Goal: Transaction & Acquisition: Download file/media

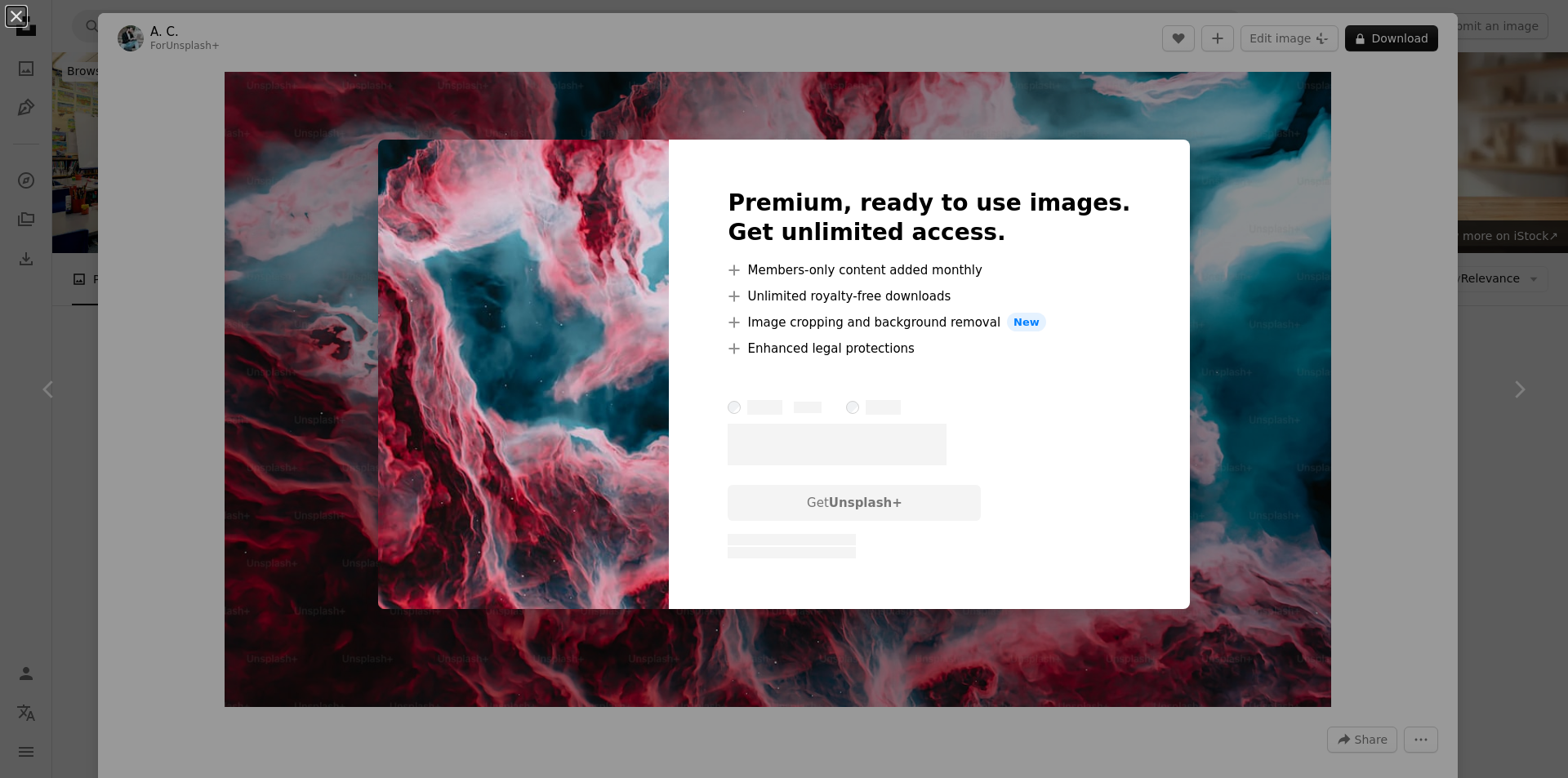
scroll to position [8633, 0]
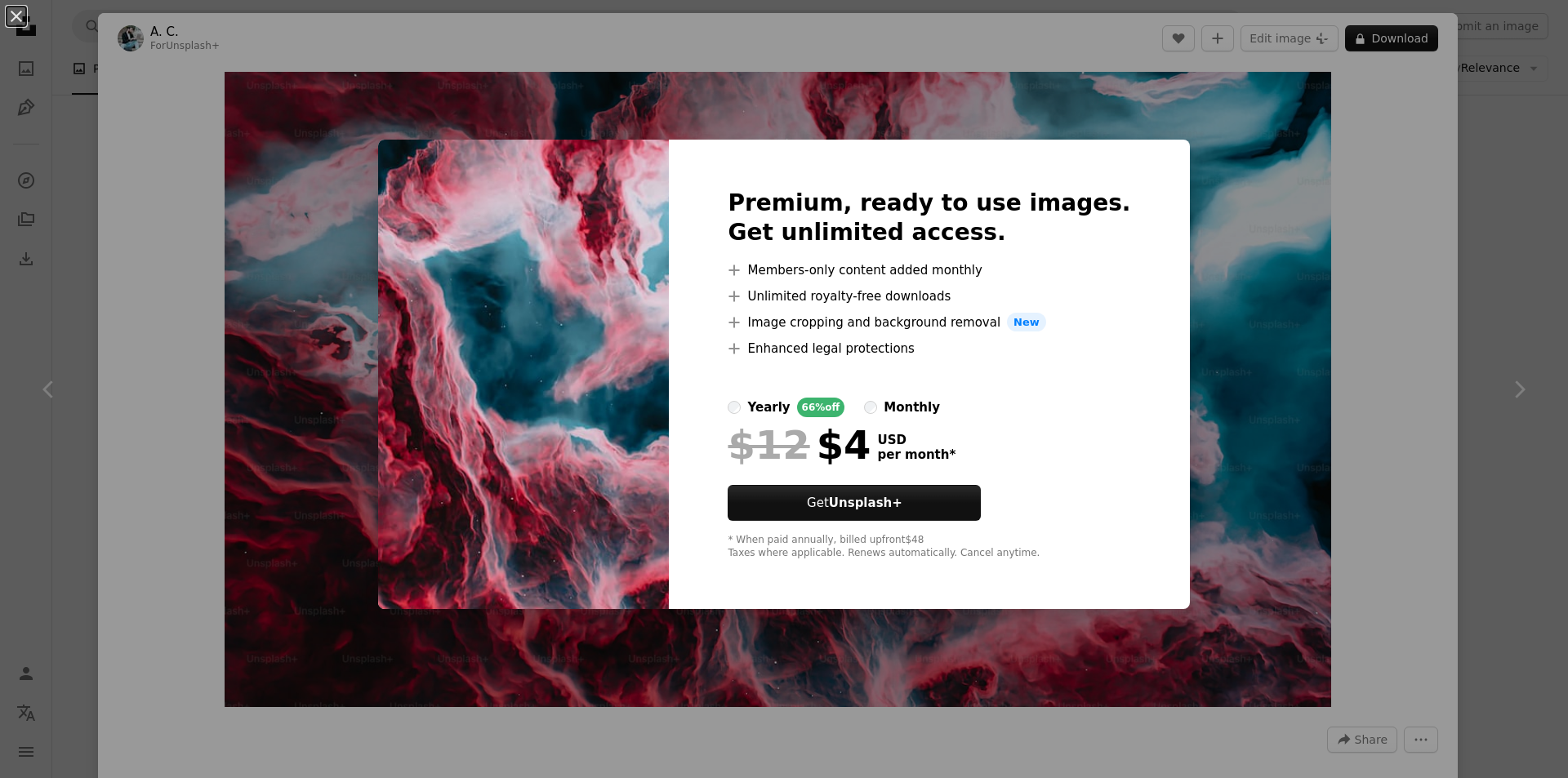
click at [1230, 344] on div "An X shape Premium, ready to use images. Get unlimited access. A plus sign Memb…" at bounding box center [784, 389] width 1568 height 778
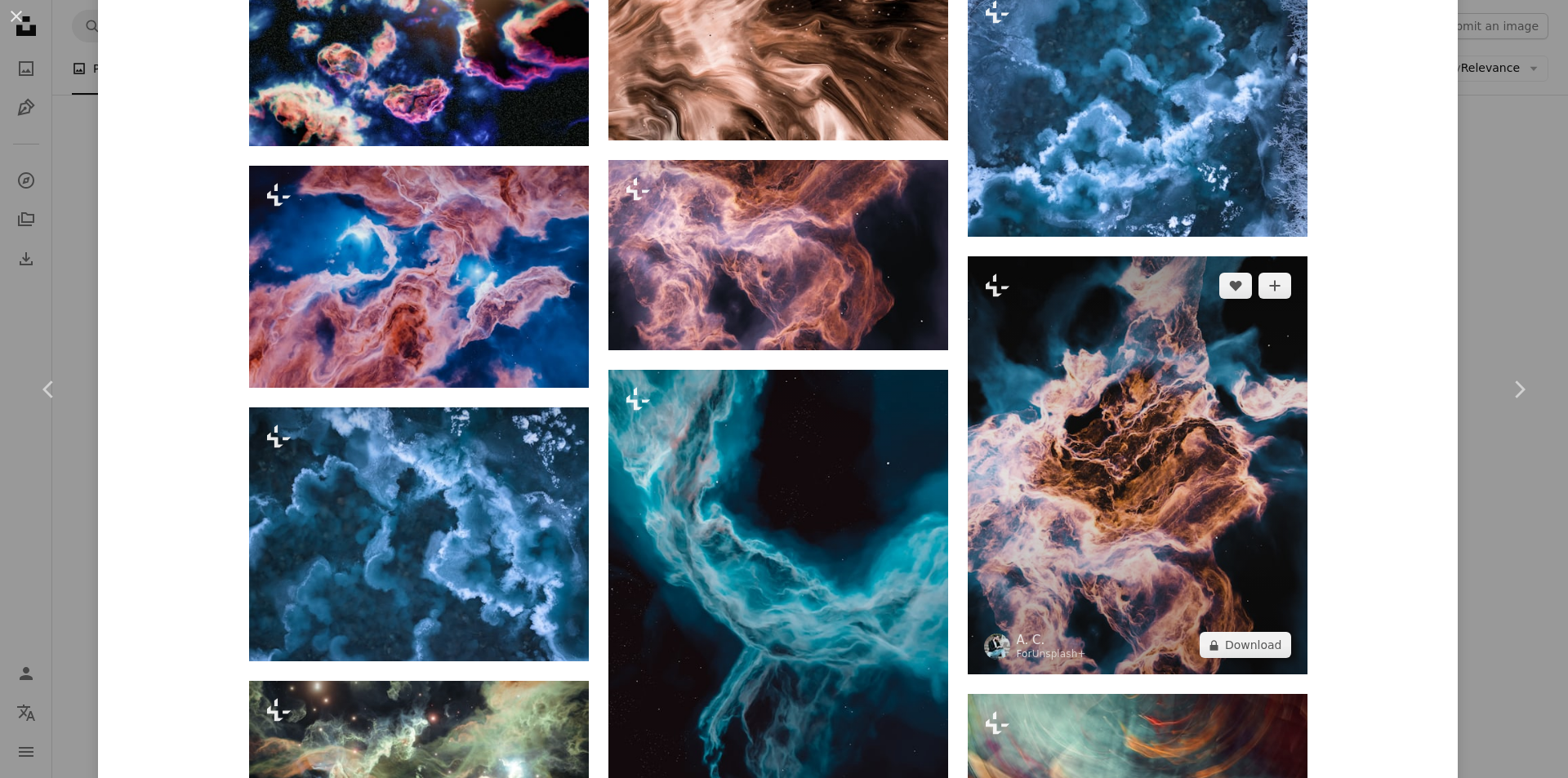
scroll to position [2367, 0]
